Goal: Task Accomplishment & Management: Manage account settings

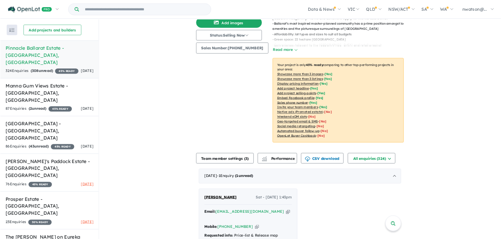
scroll to position [199, 0]
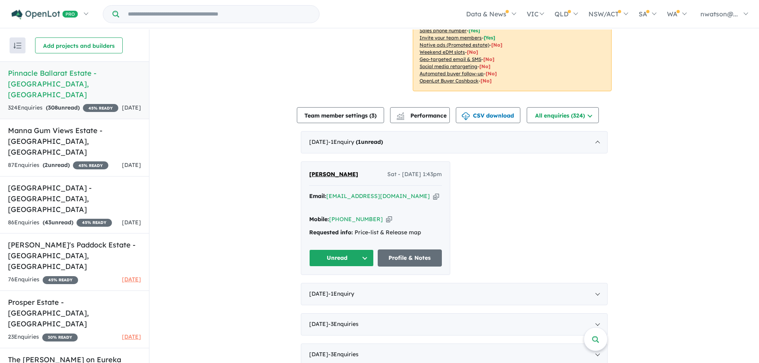
click at [386, 215] on icon "button" at bounding box center [389, 219] width 6 height 8
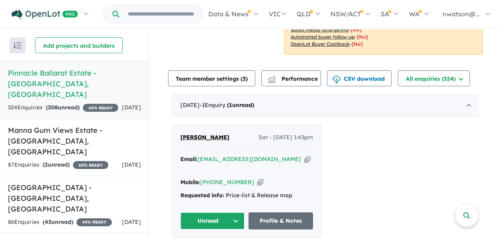
scroll to position [279, 0]
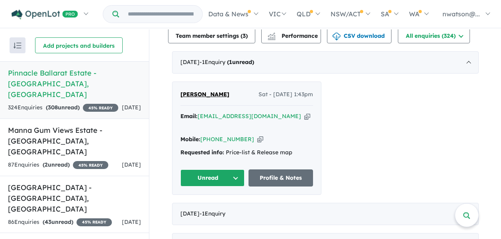
click at [238, 170] on button "Unread" at bounding box center [212, 178] width 65 height 17
click at [205, 206] on button "Assigned" at bounding box center [215, 215] width 69 height 18
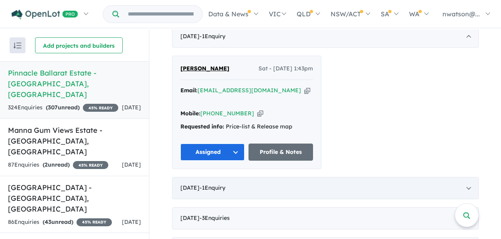
scroll to position [319, 0]
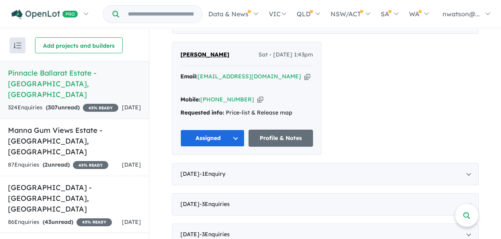
click at [465, 163] on div "August 2025 - 1 Enquir y ( 0 unread)" at bounding box center [325, 174] width 307 height 22
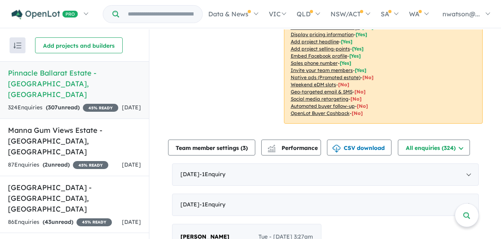
scroll to position [159, 0]
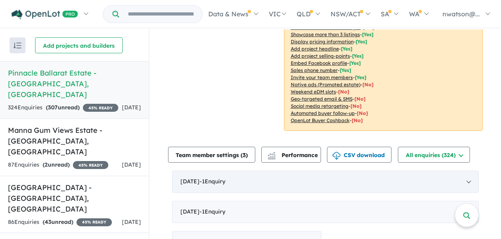
click at [309, 171] on div "September 2025 - 1 Enquir y ( 0 unread)" at bounding box center [325, 182] width 307 height 22
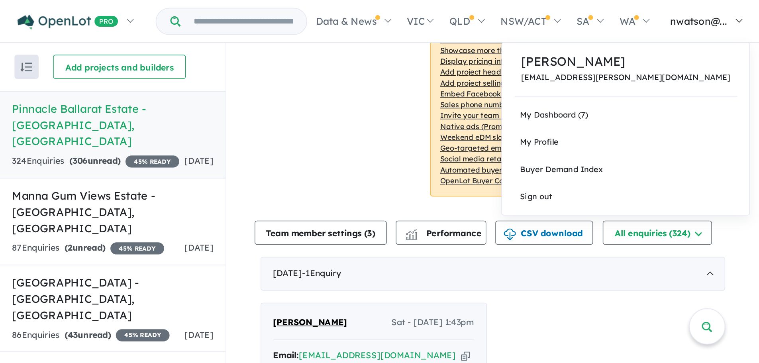
scroll to position [0, 0]
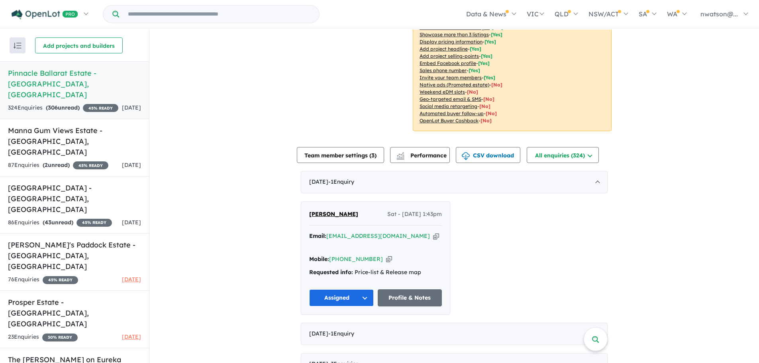
click at [349, 289] on button "Assigned" at bounding box center [341, 297] width 65 height 17
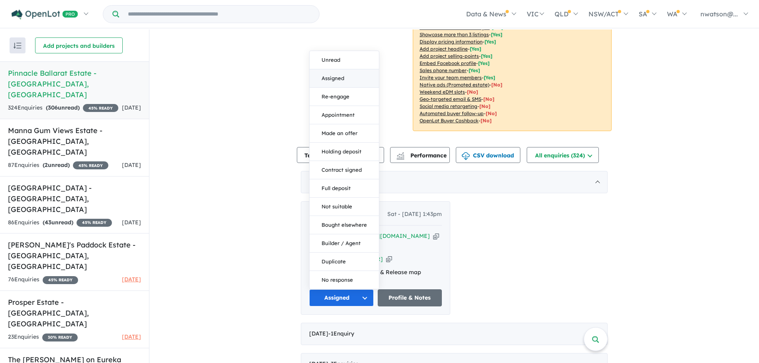
click at [330, 69] on button "Assigned" at bounding box center [343, 78] width 69 height 18
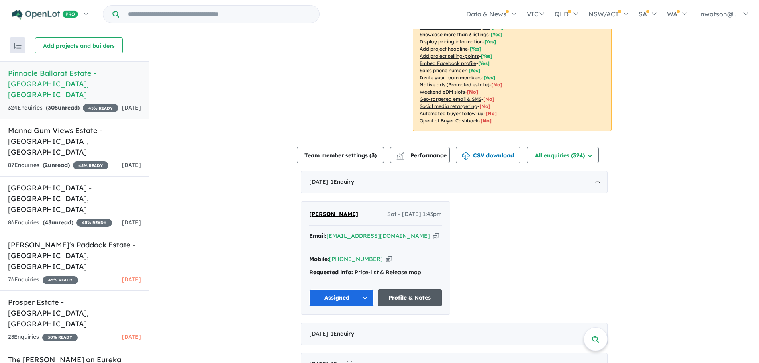
click at [419, 289] on link "Profile & Notes" at bounding box center [409, 297] width 65 height 17
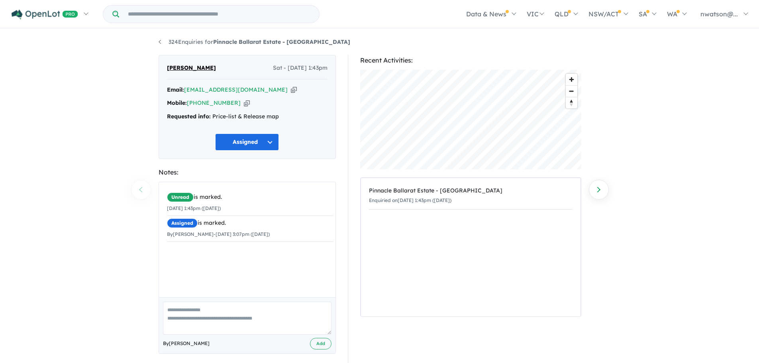
click at [220, 315] on textarea at bounding box center [247, 317] width 168 height 33
type textarea "**********"
click at [325, 343] on button "Add" at bounding box center [321, 344] width 22 height 12
